Goal: Find specific page/section: Find specific page/section

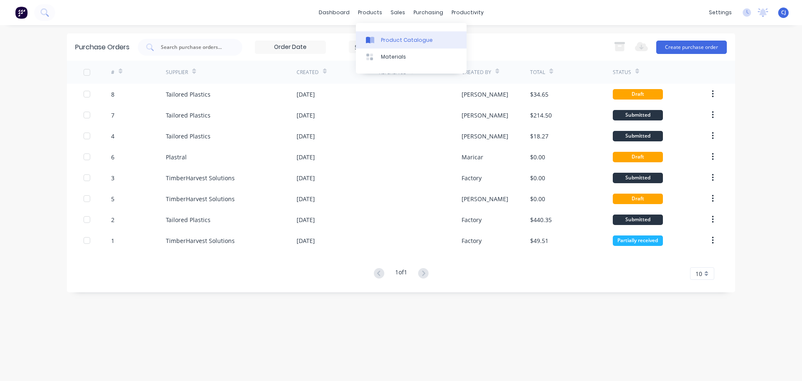
click at [383, 41] on div "Product Catalogue" at bounding box center [407, 40] width 52 height 8
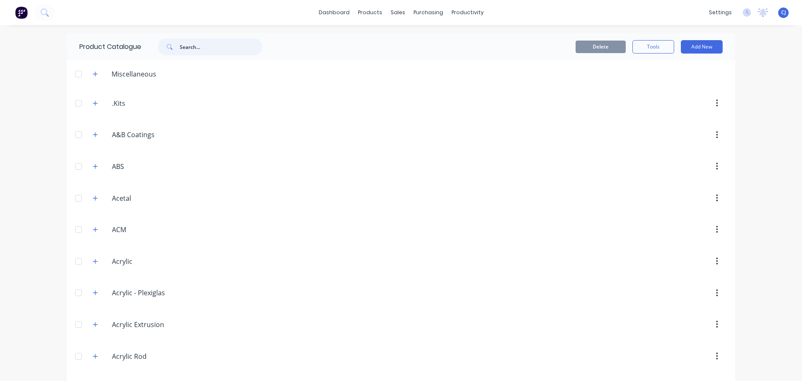
click at [191, 46] on input "text" at bounding box center [221, 46] width 83 height 17
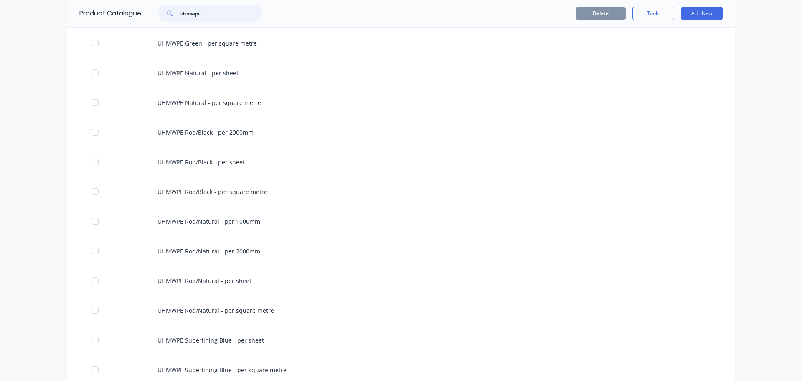
scroll to position [283, 0]
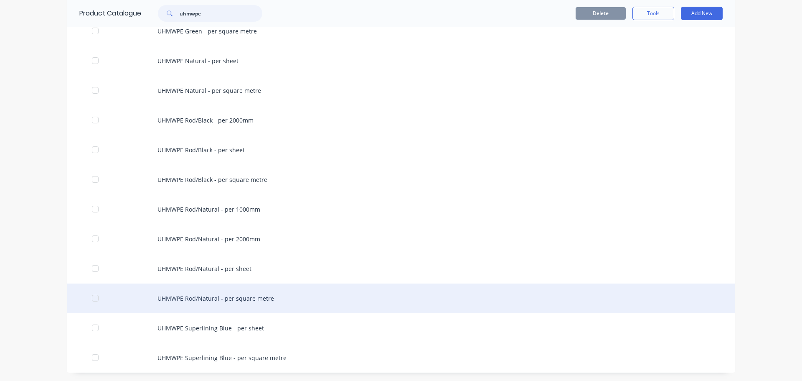
click at [89, 299] on div at bounding box center [95, 298] width 17 height 17
click at [91, 296] on div at bounding box center [95, 298] width 17 height 17
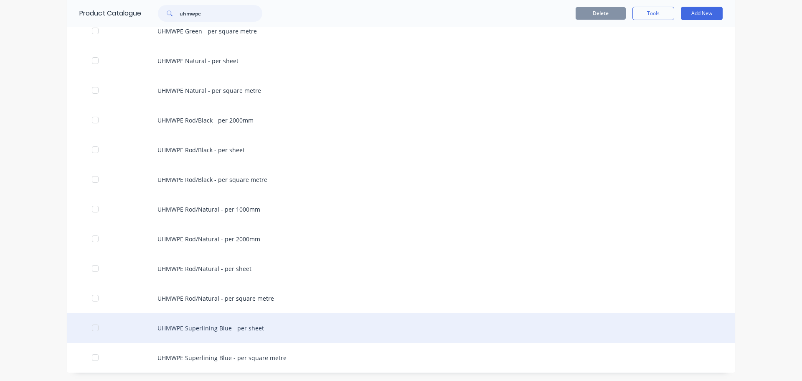
click at [92, 326] on div at bounding box center [95, 327] width 17 height 17
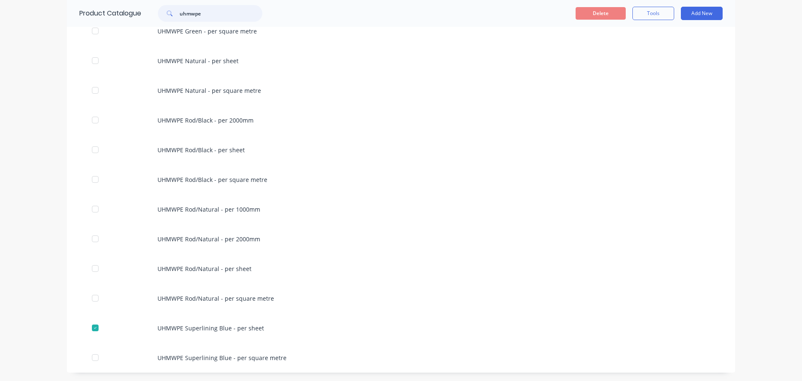
click at [183, 13] on input "uhmwpe" at bounding box center [221, 13] width 83 height 17
type input "acrylic"
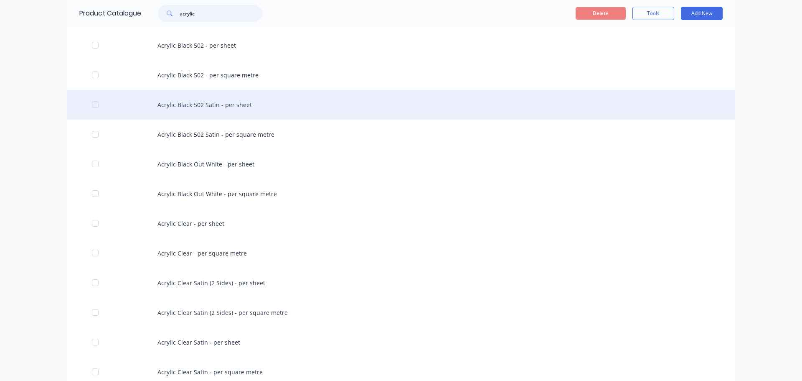
scroll to position [0, 0]
